Goal: Information Seeking & Learning: Learn about a topic

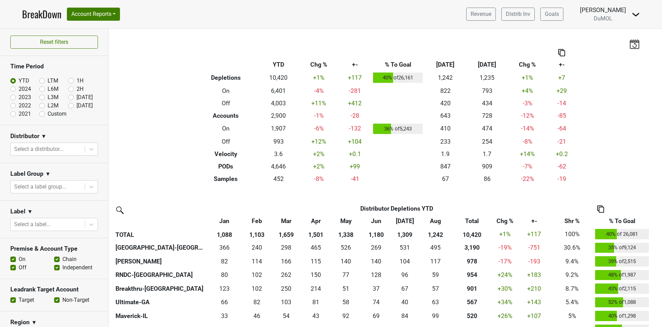
click at [19, 89] on label "2024" at bounding box center [25, 89] width 12 height 8
click at [13, 89] on input "2024" at bounding box center [24, 88] width 28 height 7
radio input "true"
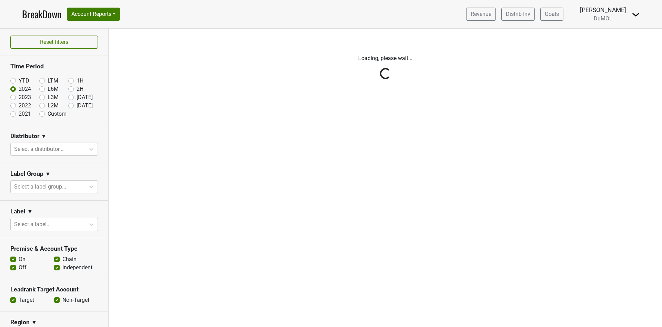
click at [85, 151] on div "Reset filters Time Period YTD LTM 1H 2024 L6M 2H 2023 L3M Aug '25 2022 L2M Sep …" at bounding box center [54, 178] width 109 height 298
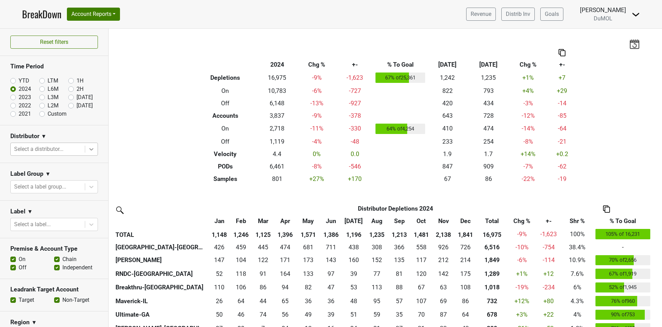
click at [88, 151] on icon at bounding box center [91, 149] width 7 height 7
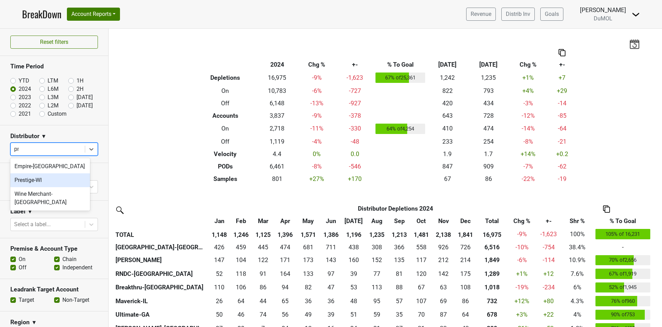
type input "pre"
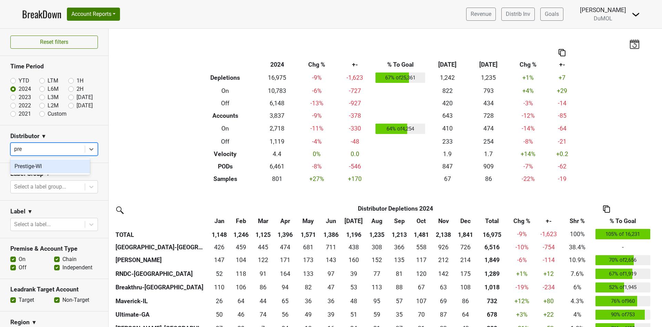
click at [38, 168] on div "Prestige-WI" at bounding box center [50, 166] width 80 height 14
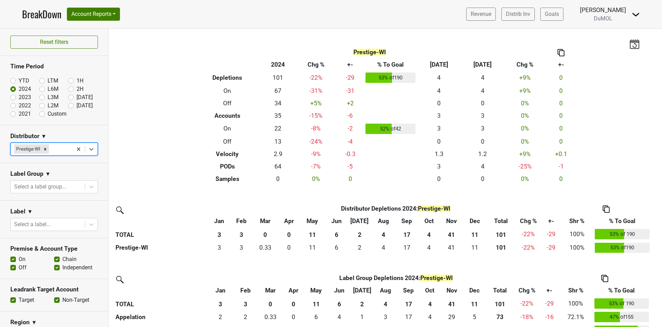
click at [19, 97] on label "2023" at bounding box center [25, 97] width 12 height 8
click at [13, 97] on input "2023" at bounding box center [24, 96] width 28 height 7
radio input "true"
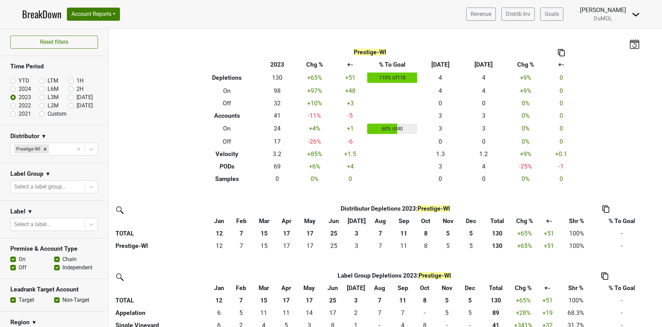
click at [19, 105] on label "2022" at bounding box center [25, 105] width 12 height 8
click at [12, 105] on input "2022" at bounding box center [24, 104] width 28 height 7
radio input "true"
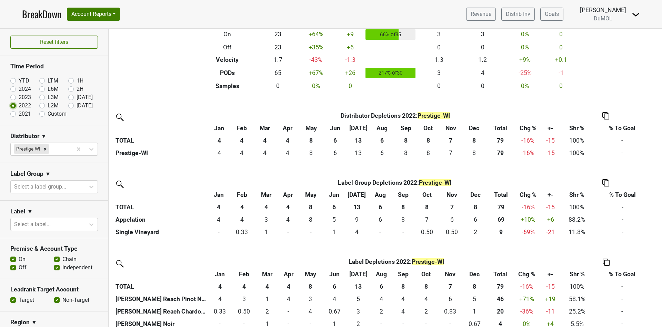
scroll to position [103, 0]
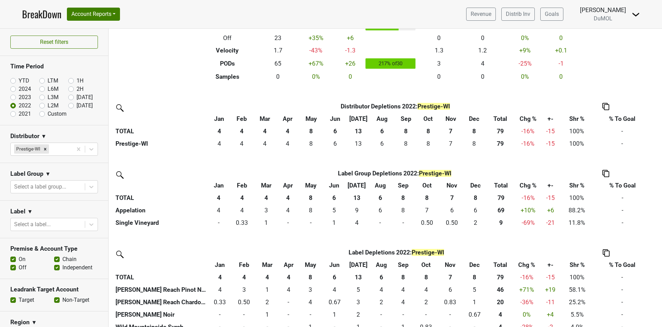
click at [19, 114] on label "2021" at bounding box center [25, 114] width 12 height 8
click at [13, 114] on input "2021" at bounding box center [24, 113] width 28 height 7
radio input "true"
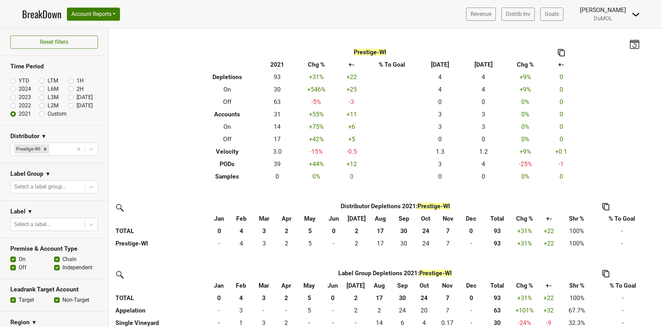
click at [37, 17] on link "BreakDown" at bounding box center [41, 14] width 39 height 14
